Goal: Find specific page/section: Find specific page/section

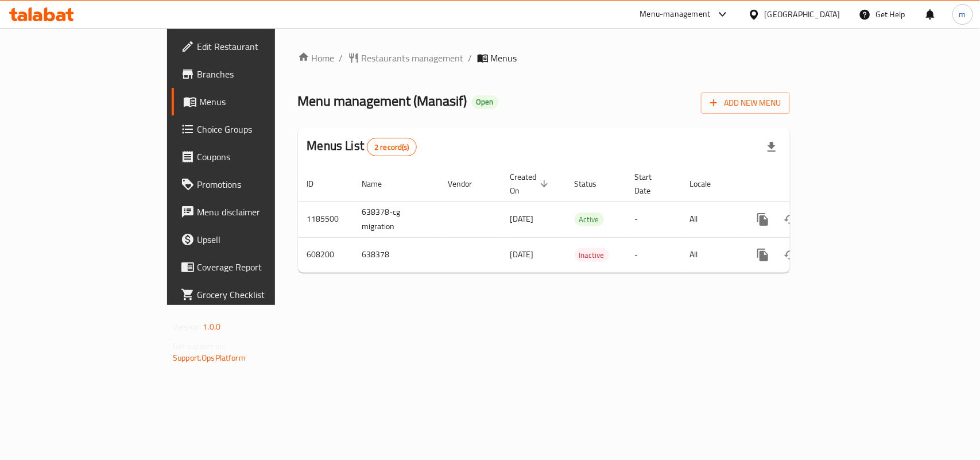
click at [825, 15] on div "Bahrain" at bounding box center [803, 14] width 76 height 13
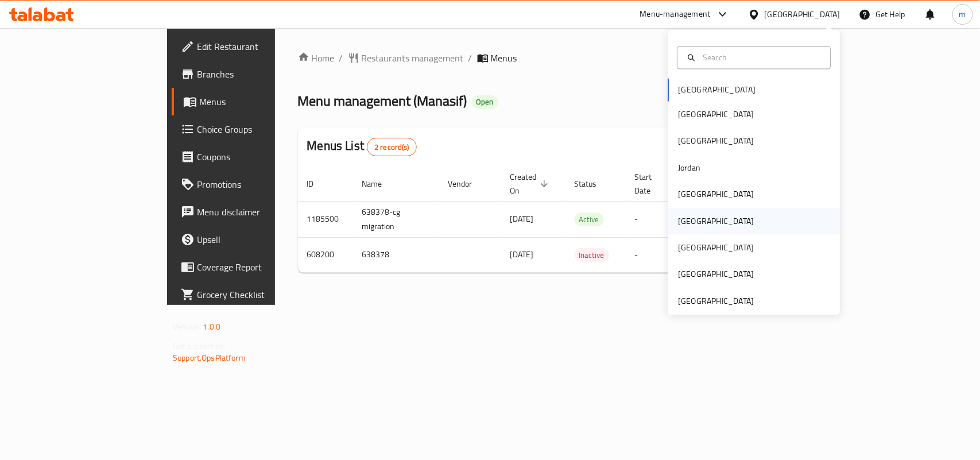
click at [678, 227] on div "[GEOGRAPHIC_DATA]" at bounding box center [716, 221] width 76 height 13
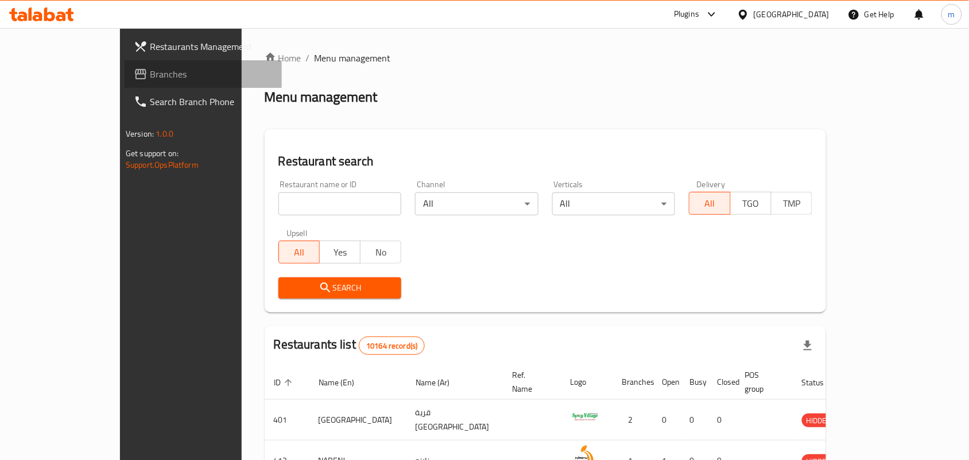
click at [150, 67] on span "Branches" at bounding box center [211, 74] width 123 height 14
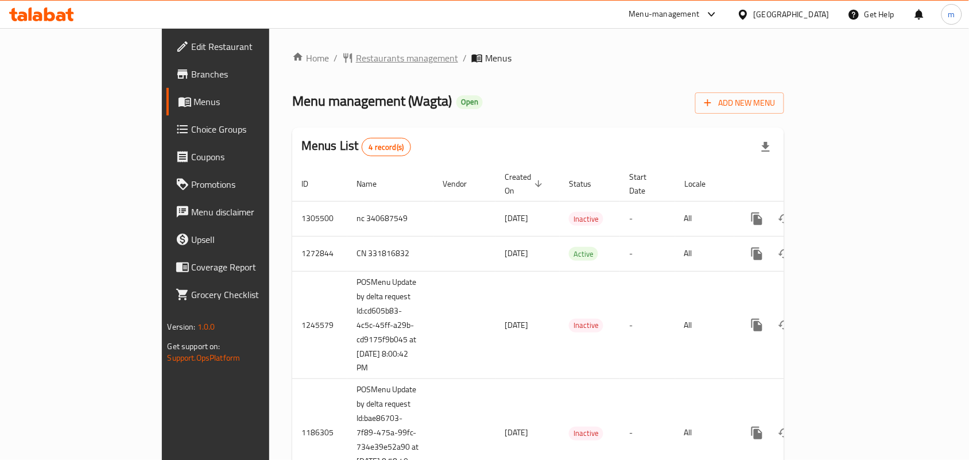
click at [356, 55] on span "Restaurants management" at bounding box center [407, 58] width 102 height 14
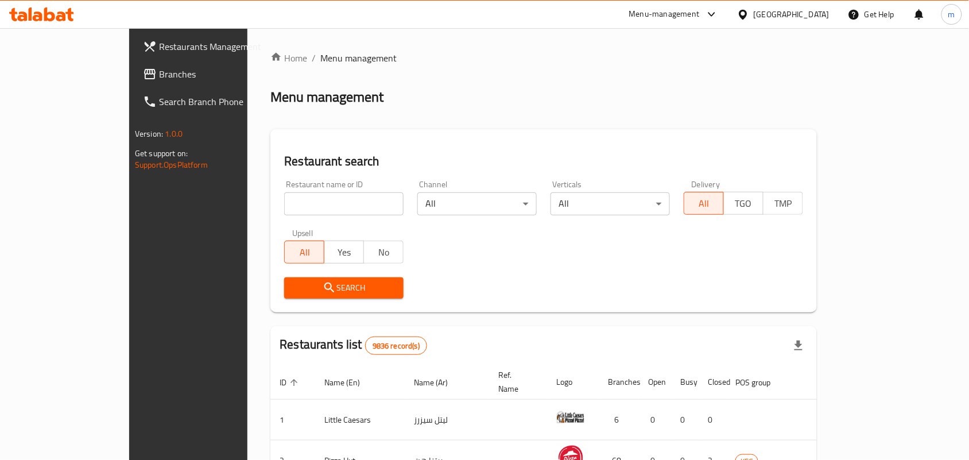
click at [284, 210] on input "search" at bounding box center [343, 203] width 119 height 23
paste input "666669"
type input "666669"
click button "Search" at bounding box center [343, 287] width 119 height 21
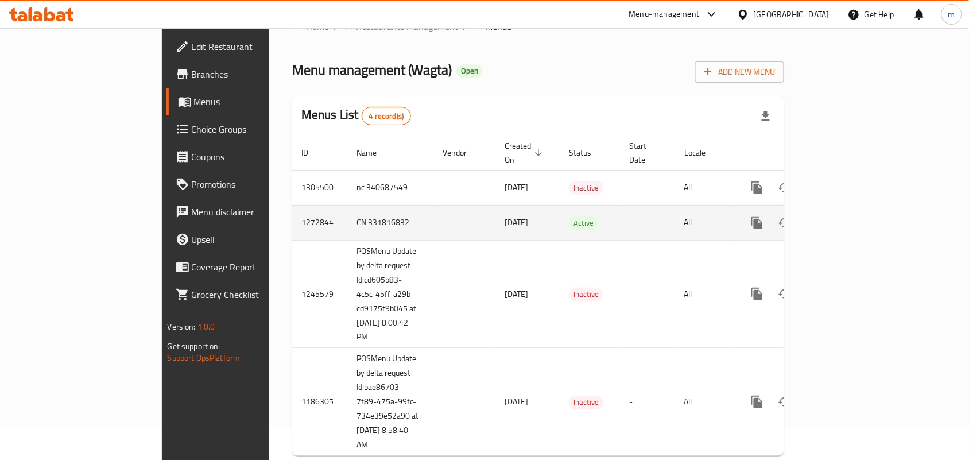
scroll to position [49, 0]
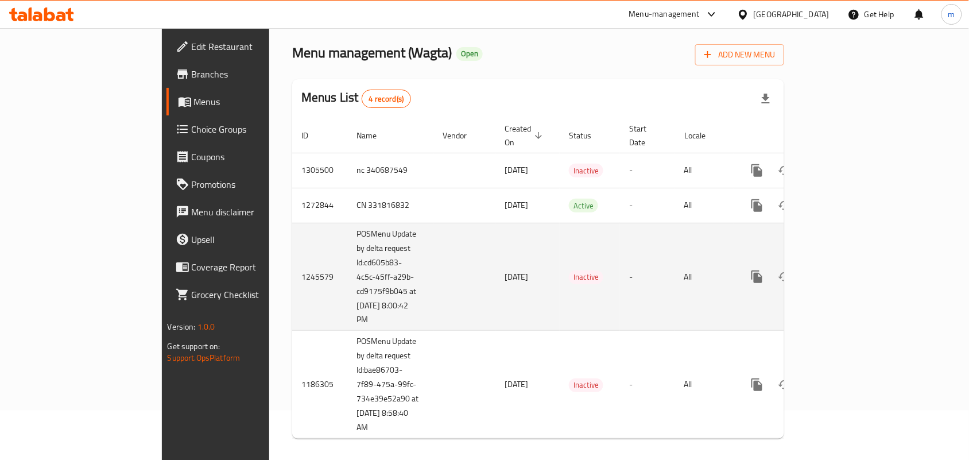
drag, startPoint x: 602, startPoint y: 237, endPoint x: 511, endPoint y: 300, distance: 110.6
click at [560, 300] on td "Inactive" at bounding box center [590, 277] width 60 height 108
